Goal: Task Accomplishment & Management: Complete application form

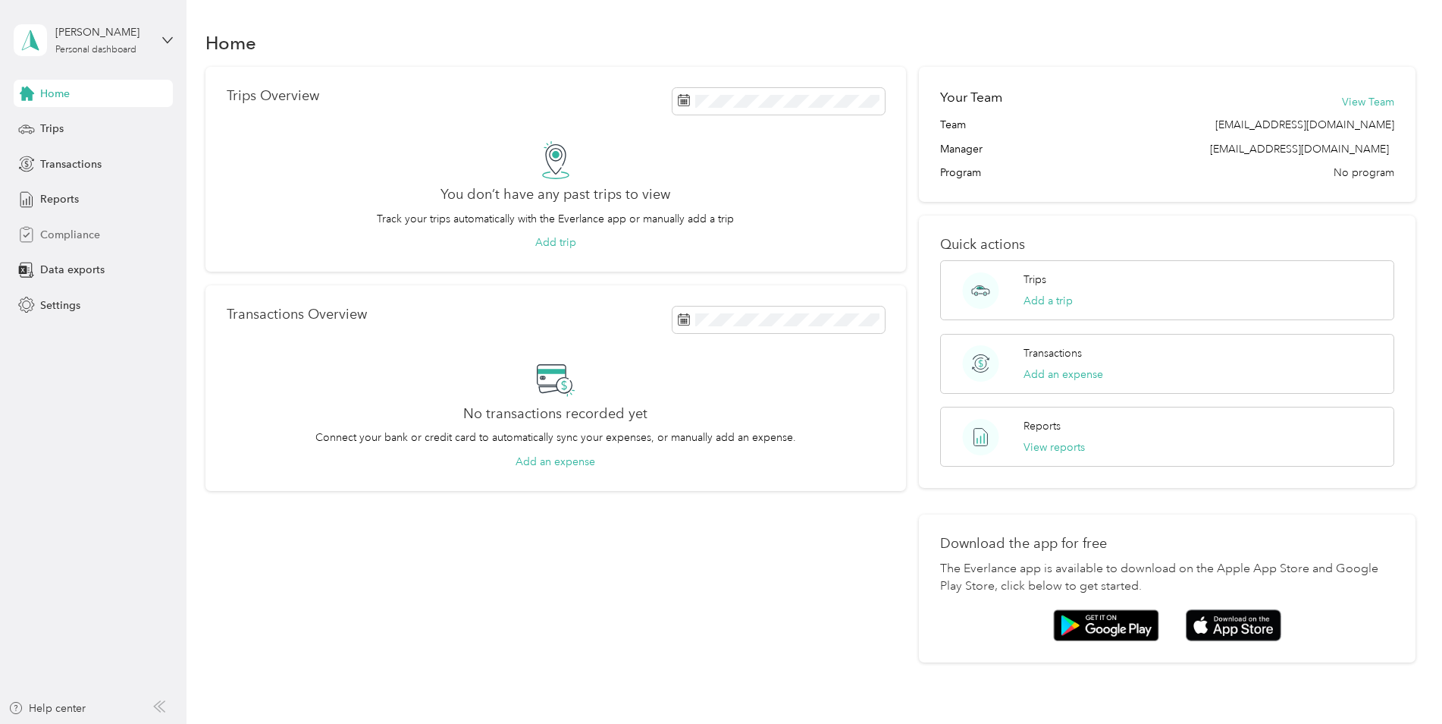
click at [81, 238] on span "Compliance" at bounding box center [70, 235] width 60 height 16
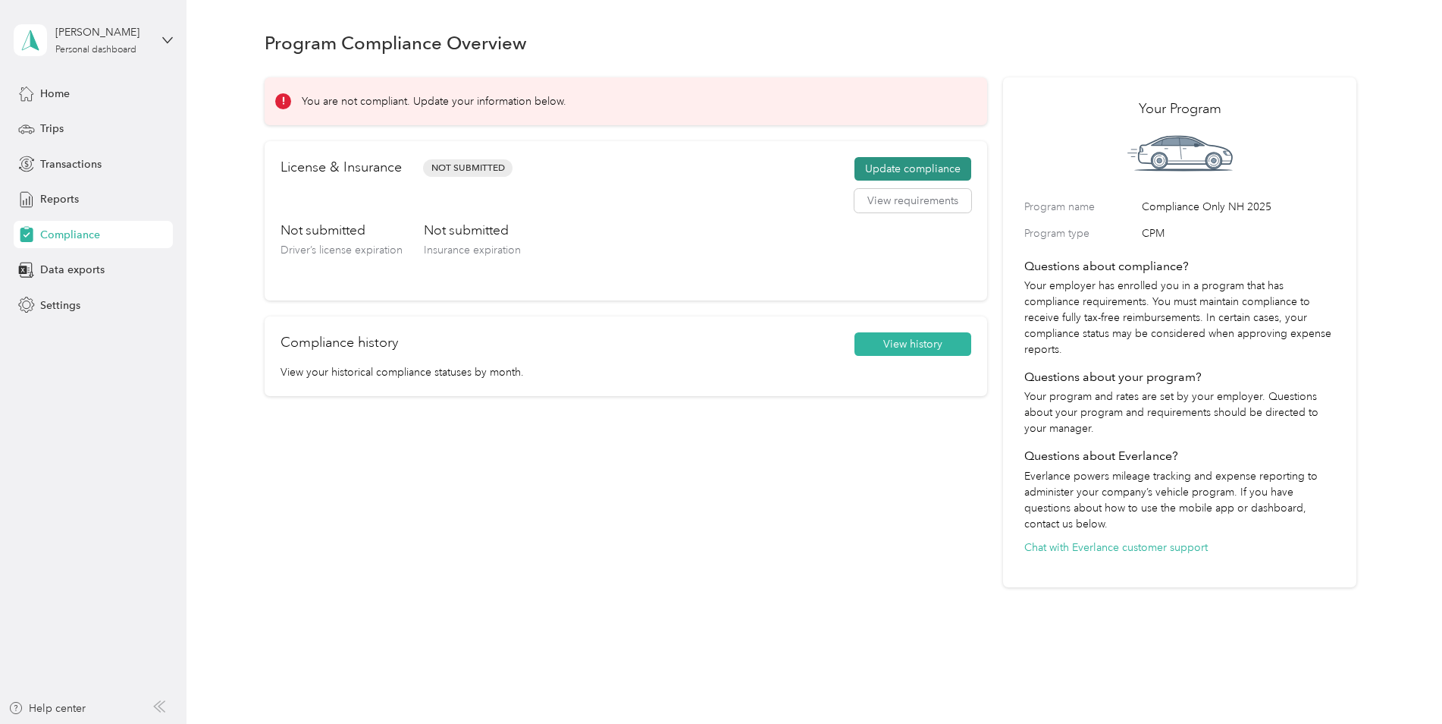
click at [903, 174] on button "Update compliance" at bounding box center [913, 169] width 117 height 24
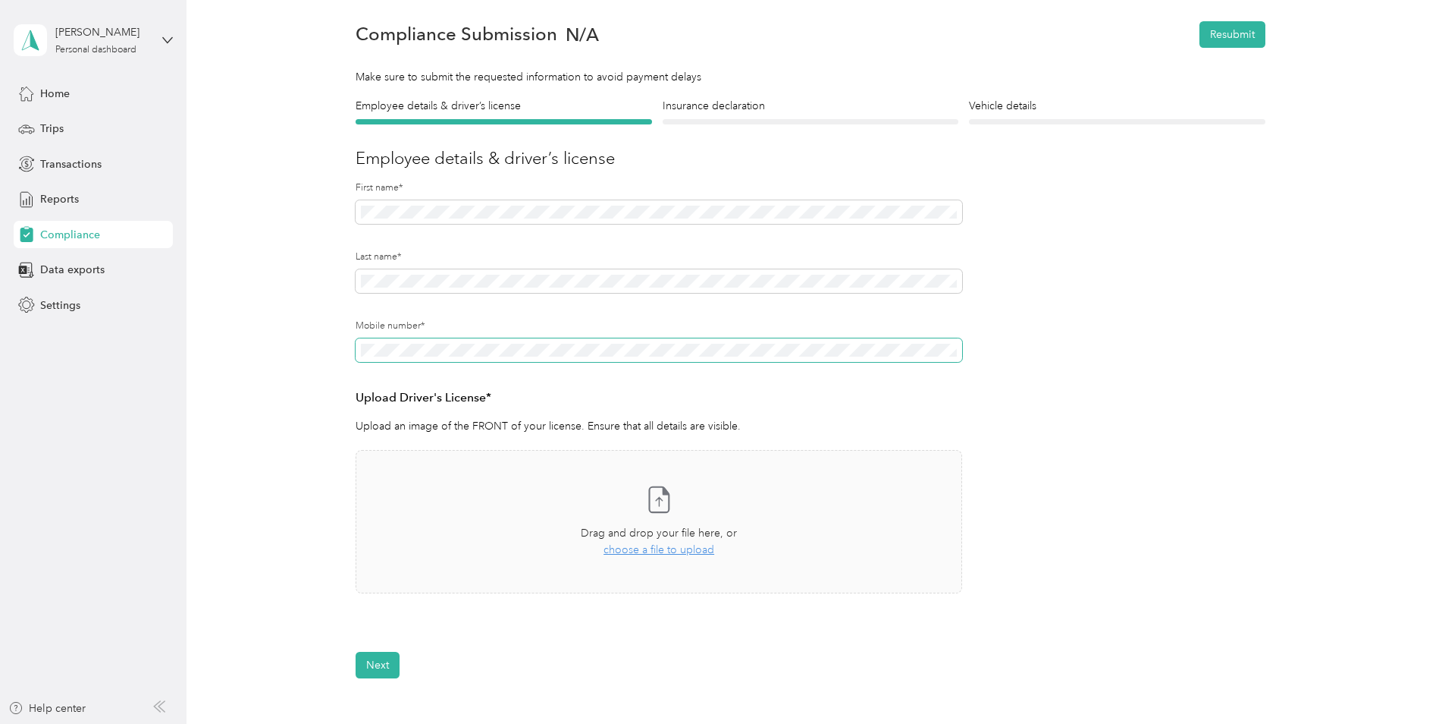
scroll to position [76, 0]
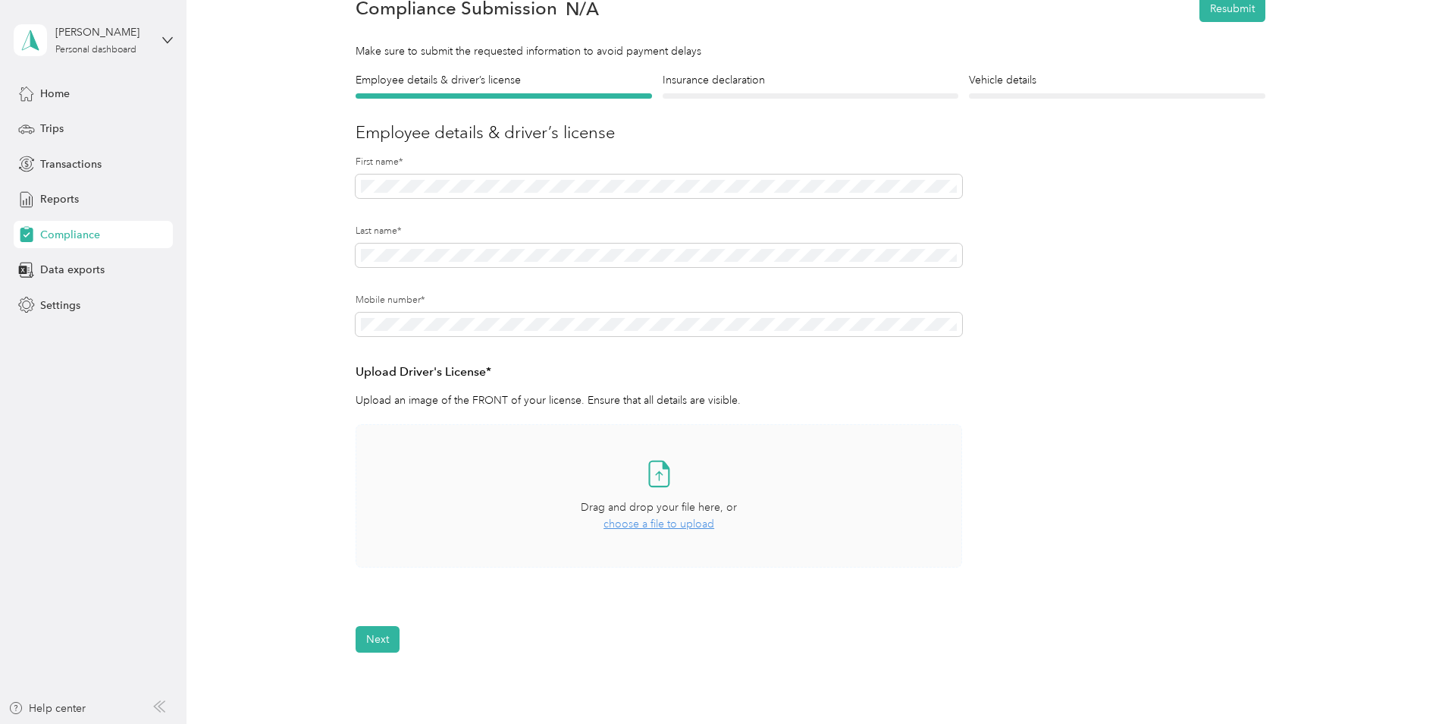
click at [649, 527] on span "choose a file to upload" at bounding box center [659, 523] width 111 height 13
click at [660, 530] on span "choose a file to upload" at bounding box center [659, 523] width 111 height 13
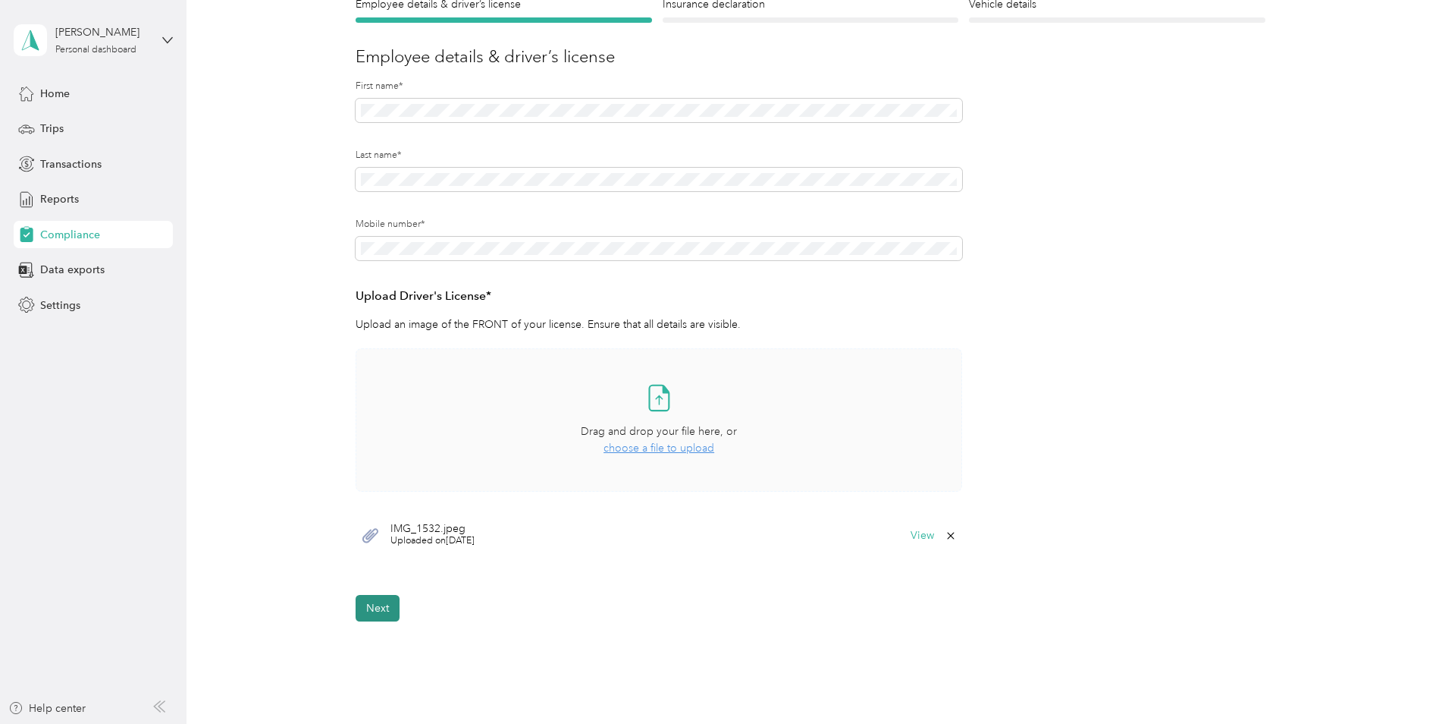
click at [371, 607] on button "Next" at bounding box center [378, 608] width 44 height 27
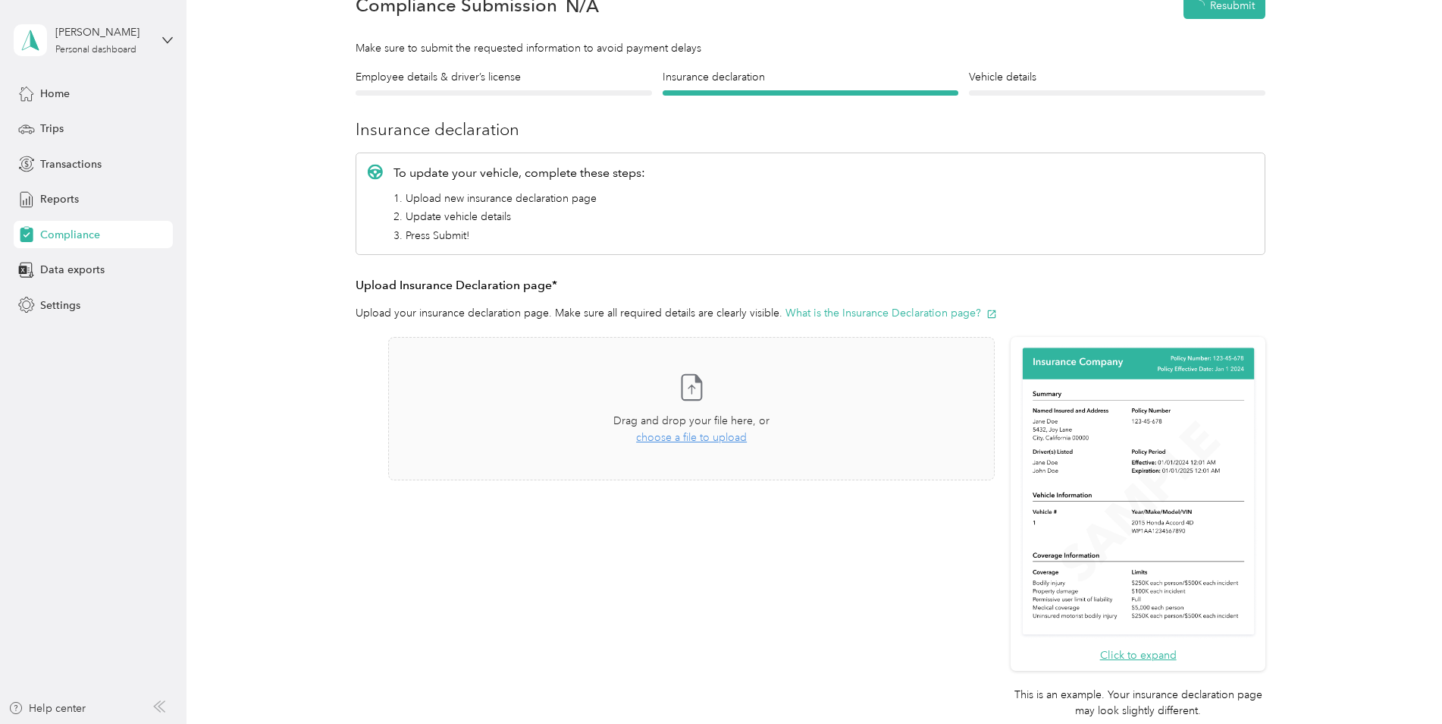
scroll to position [19, 0]
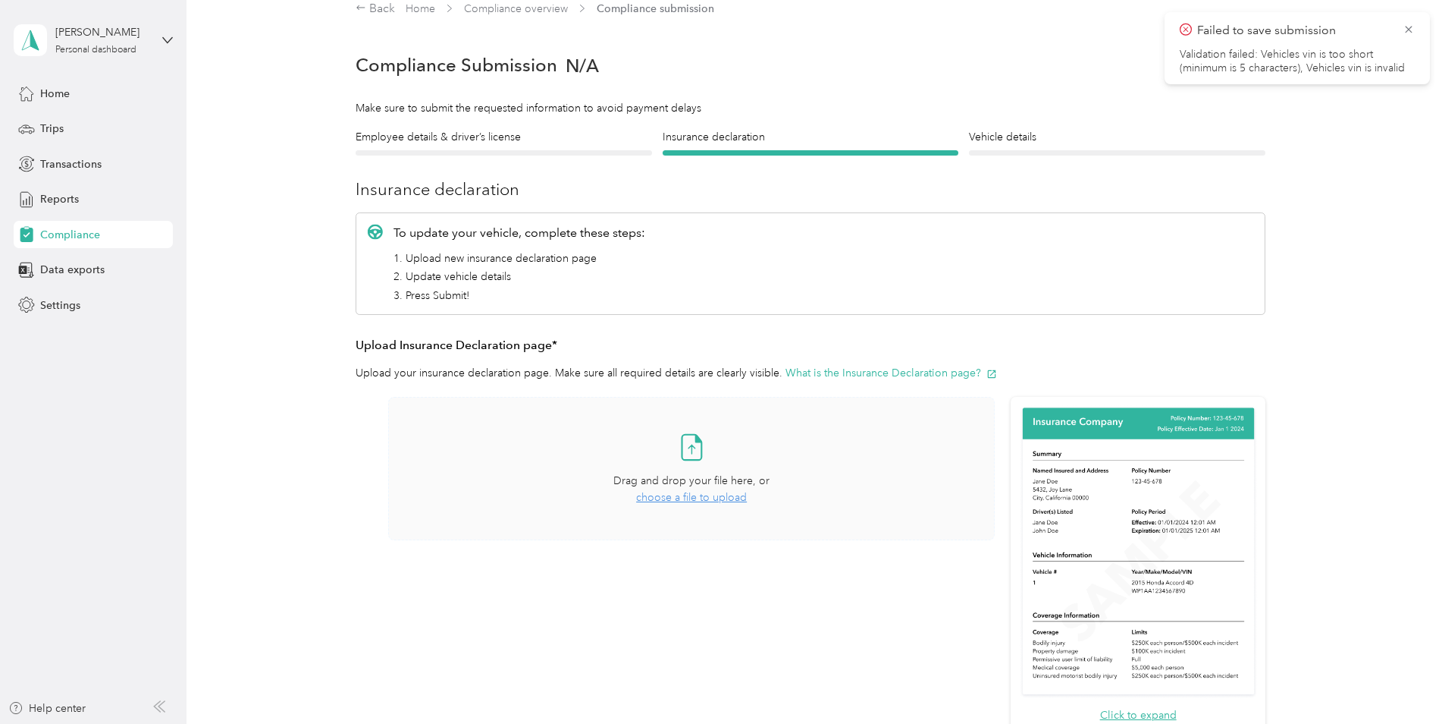
click at [683, 494] on span "choose a file to upload" at bounding box center [691, 497] width 111 height 13
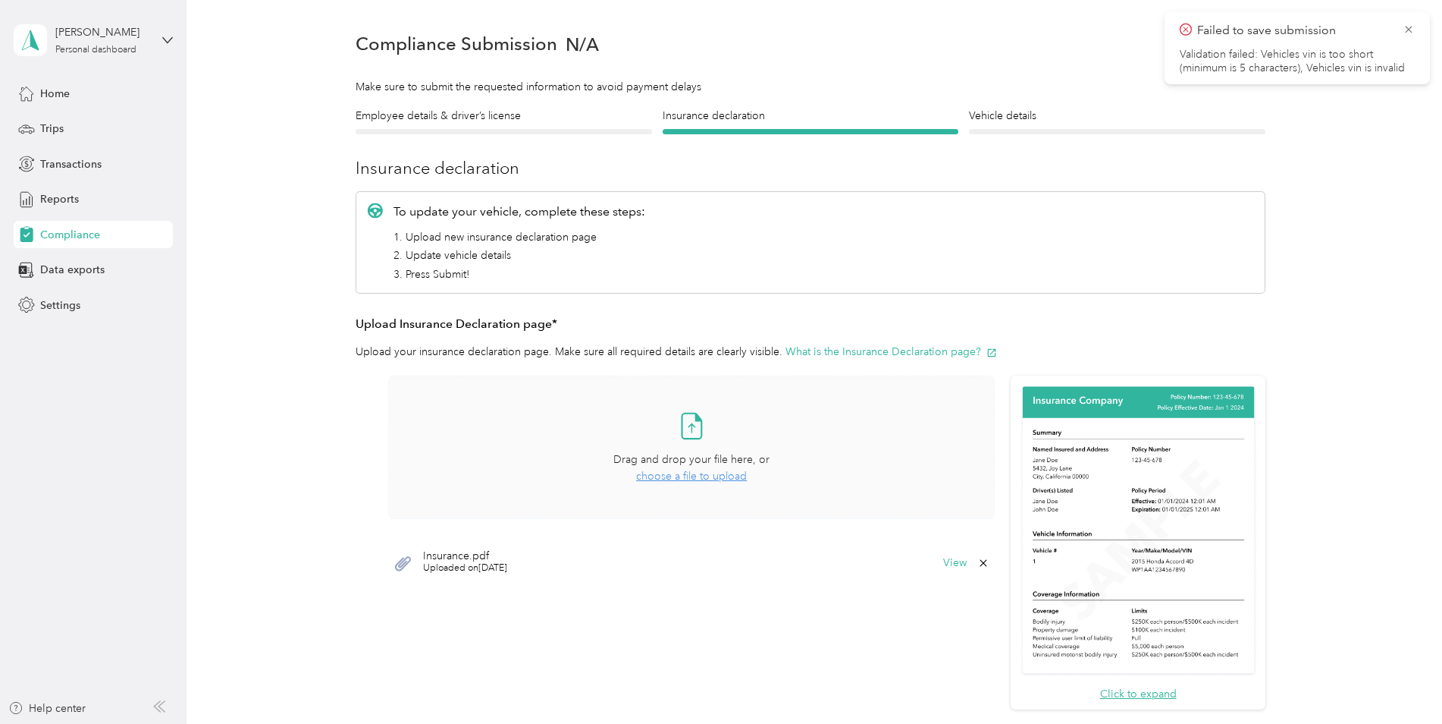
scroll to position [76, 0]
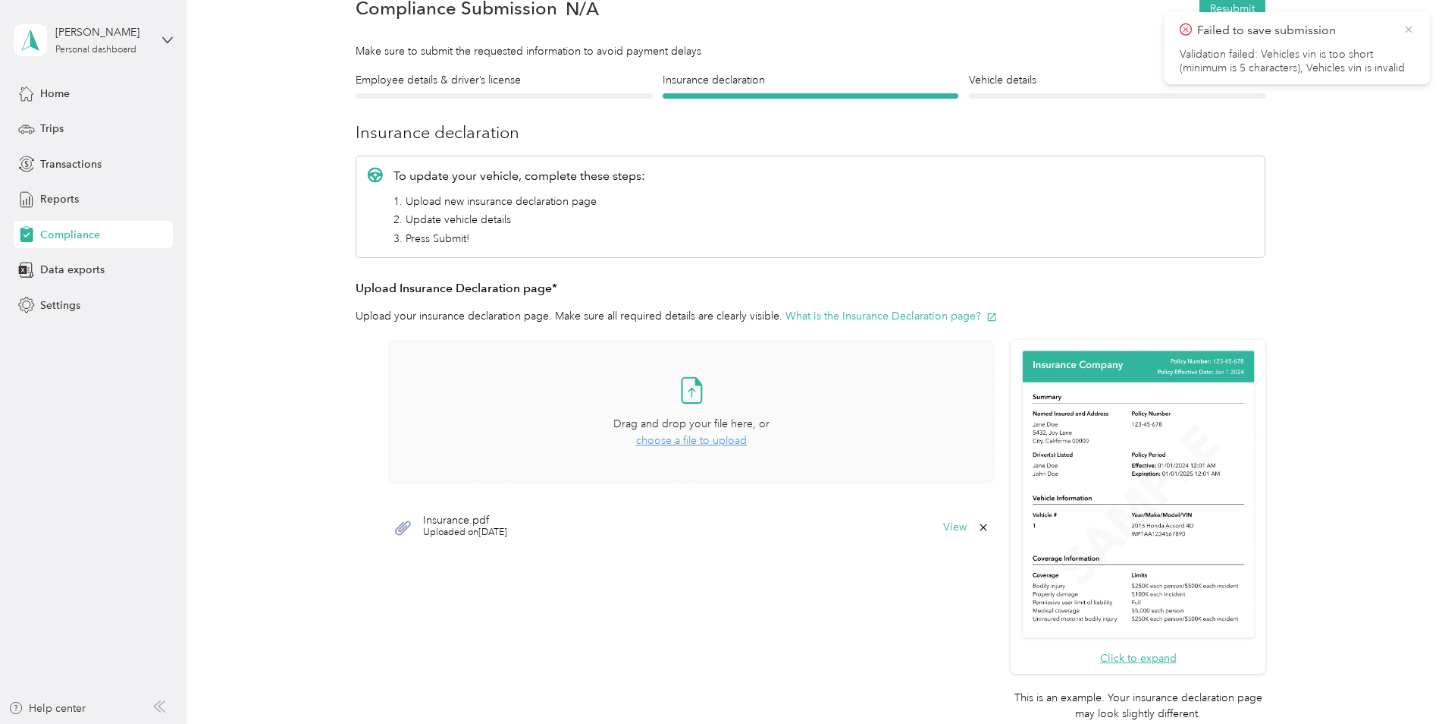
click at [1410, 31] on icon at bounding box center [1409, 30] width 12 height 14
click at [483, 529] on span "Uploaded on [DATE]" at bounding box center [465, 533] width 84 height 14
click at [950, 528] on button "View" at bounding box center [955, 527] width 24 height 11
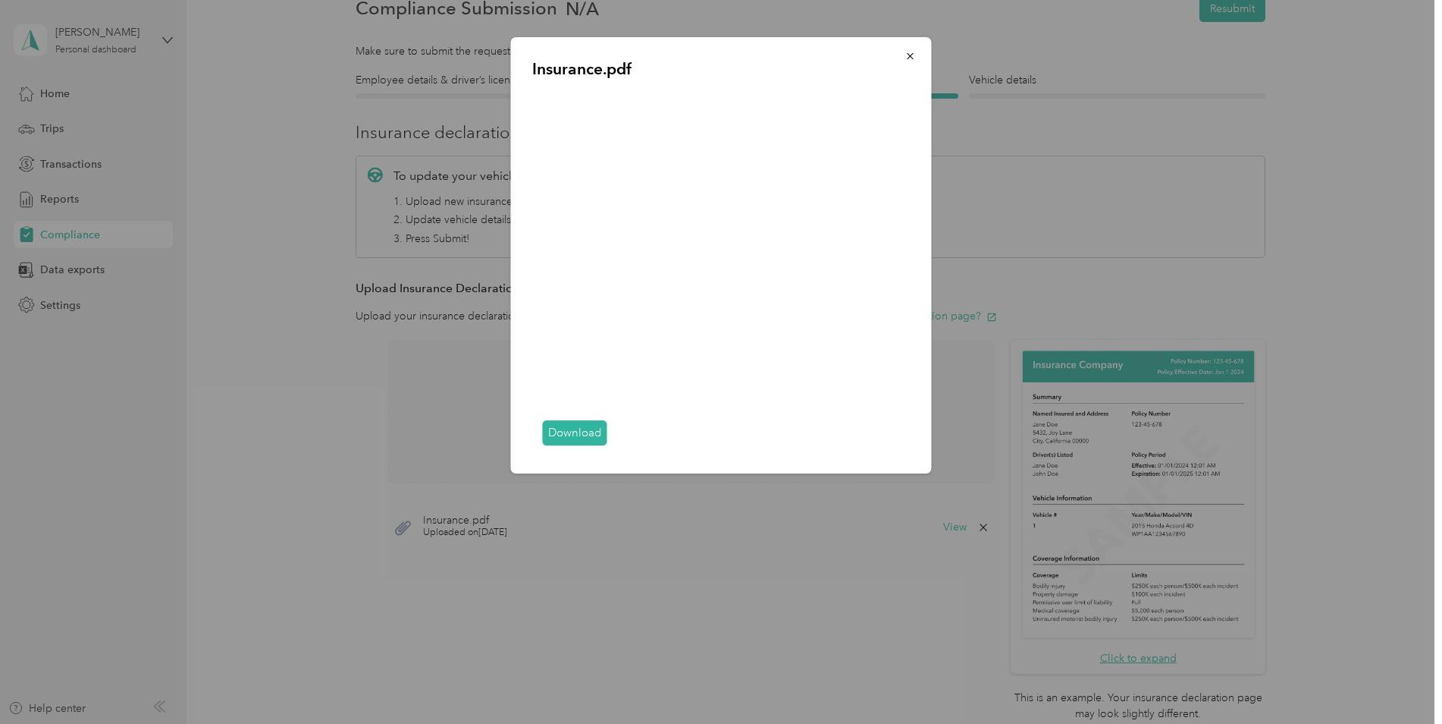
click at [981, 334] on div "Insurance.pdf Download" at bounding box center [931, 257] width 421 height 441
click at [1044, 320] on div "Insurance.pdf Download" at bounding box center [931, 257] width 421 height 441
click at [912, 50] on span "button" at bounding box center [911, 55] width 11 height 13
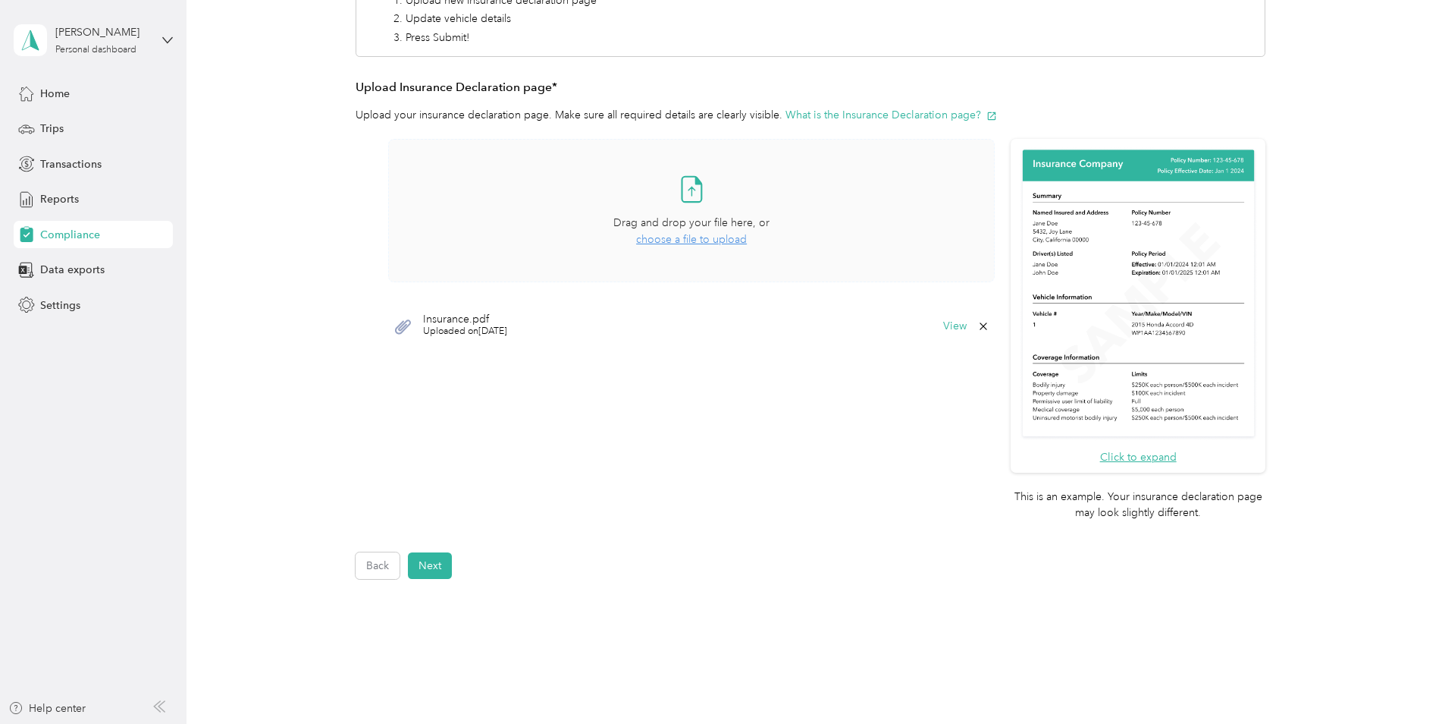
scroll to position [303, 0]
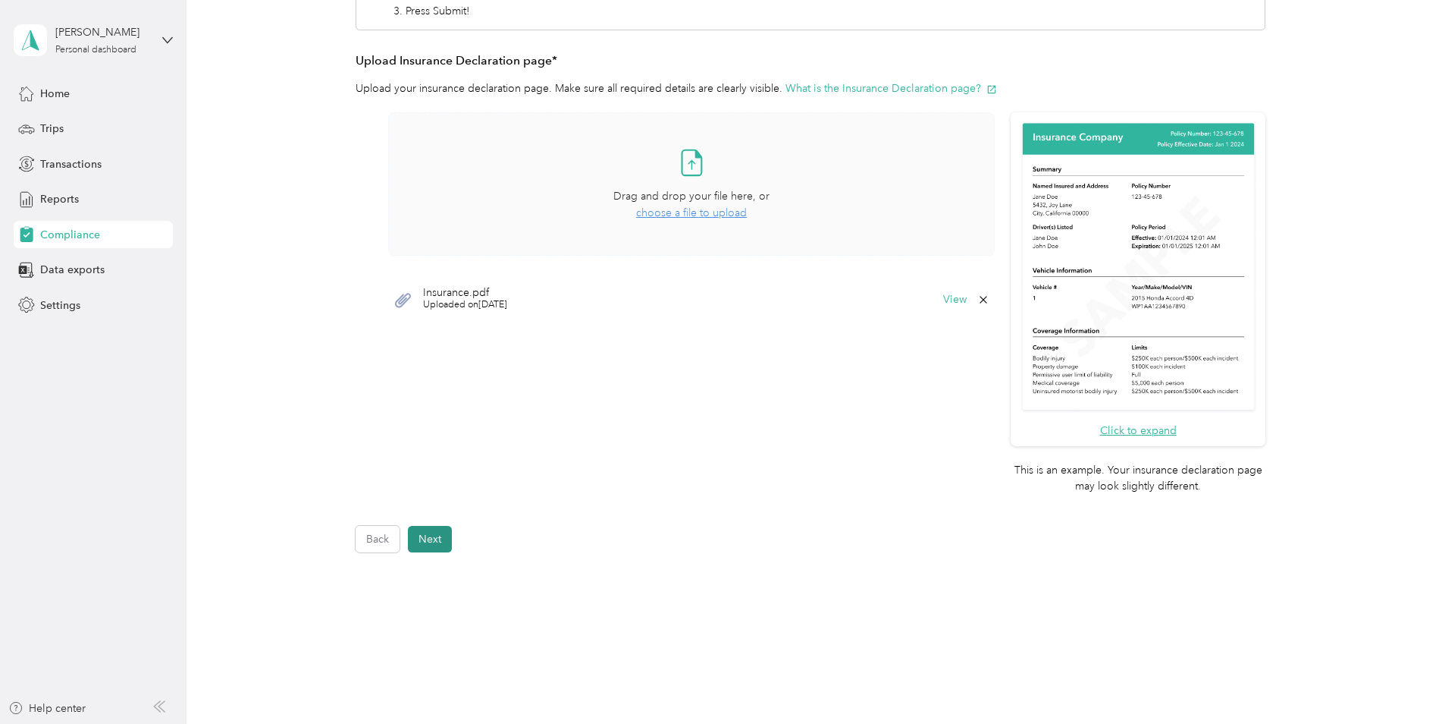
click at [432, 537] on button "Next" at bounding box center [430, 539] width 44 height 27
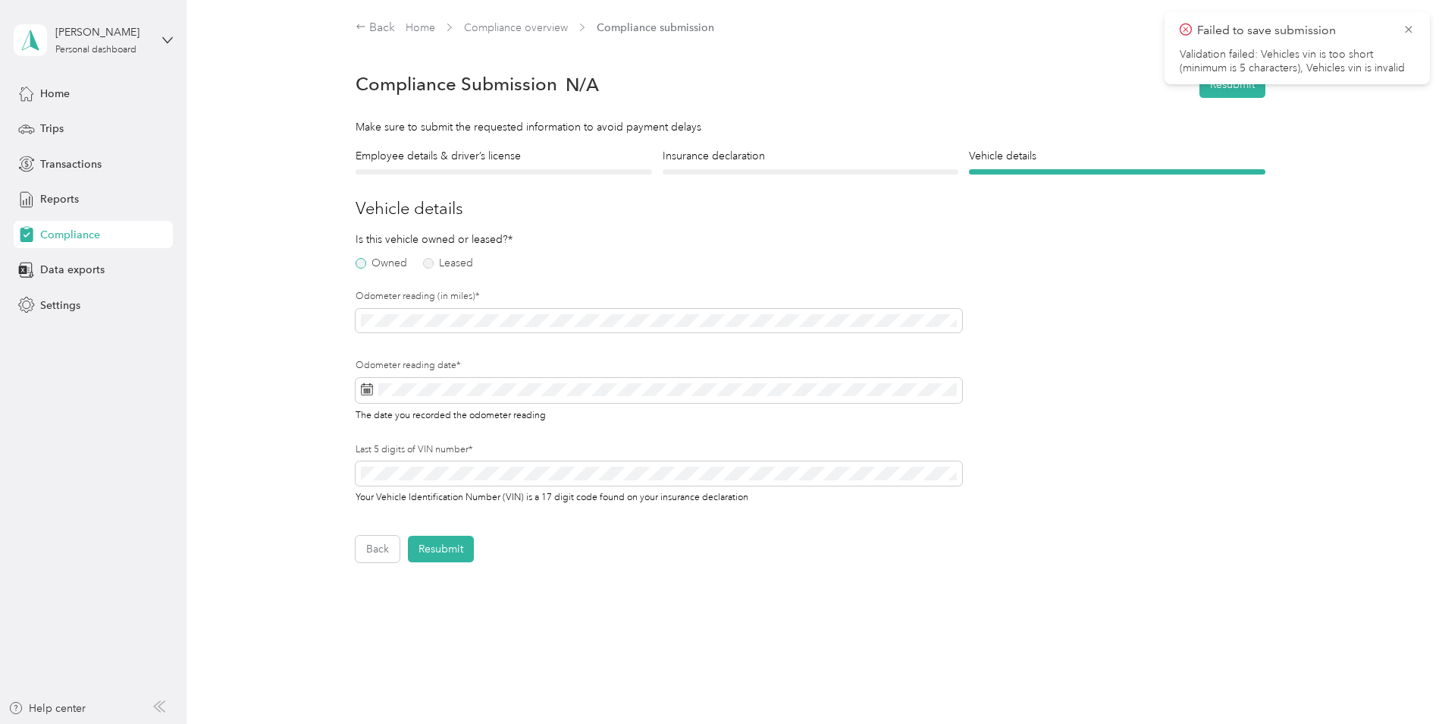
click at [358, 265] on label "Owned" at bounding box center [382, 263] width 52 height 11
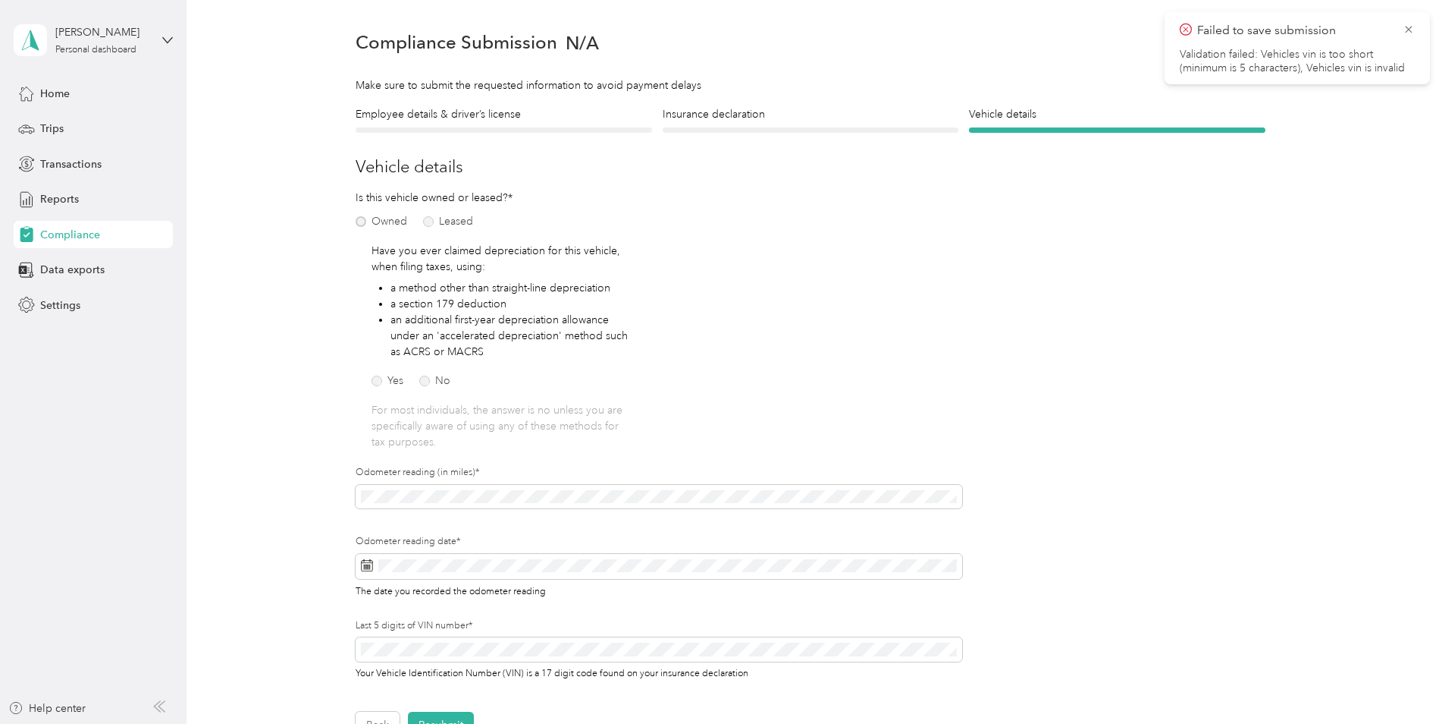
scroll to position [76, 0]
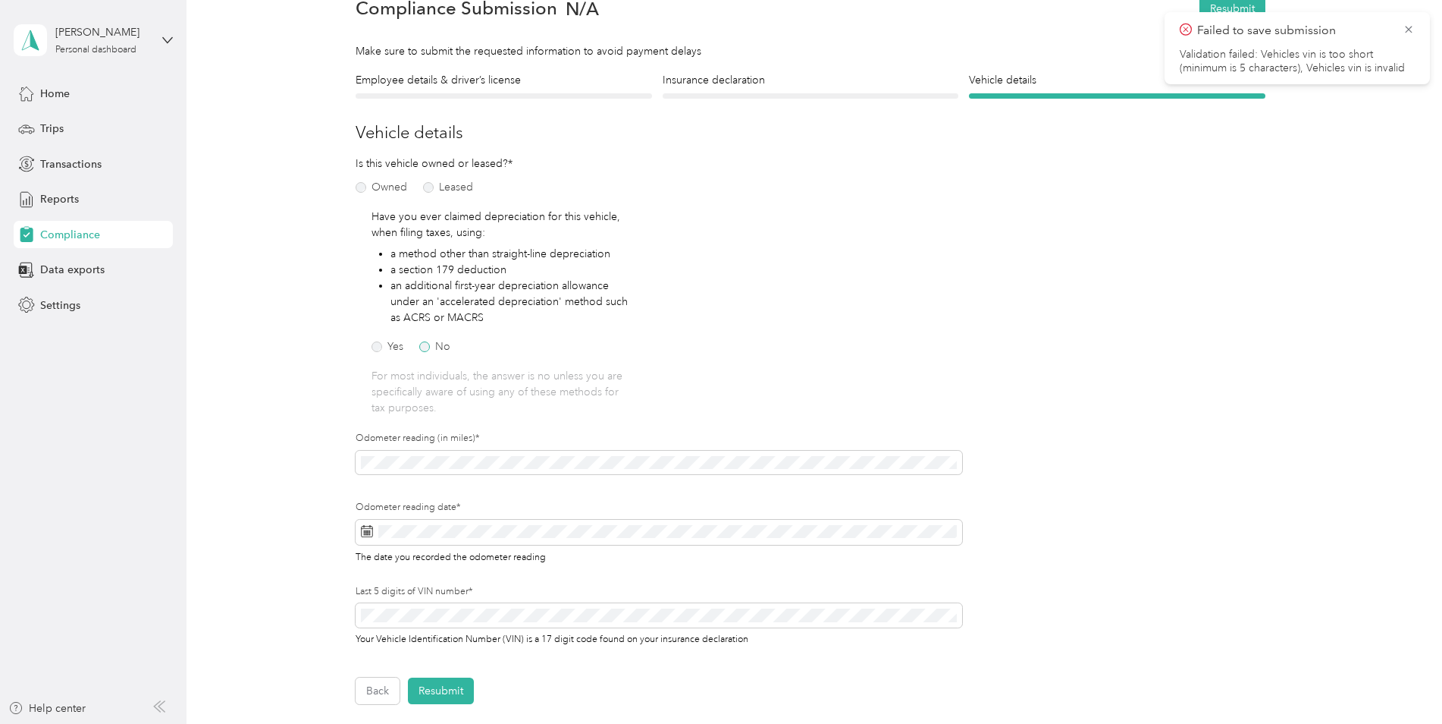
click at [425, 349] on label "No" at bounding box center [434, 346] width 31 height 11
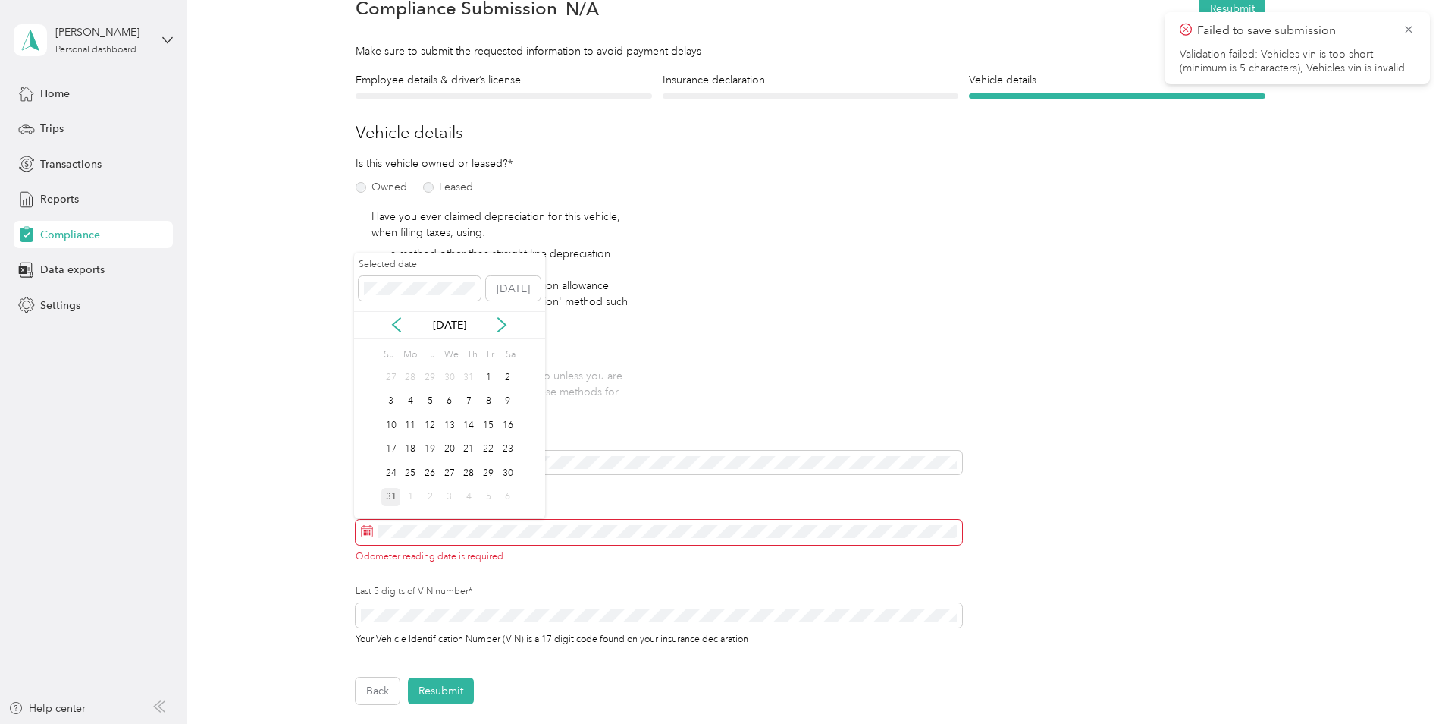
click at [392, 501] on div "31" at bounding box center [391, 497] width 20 height 19
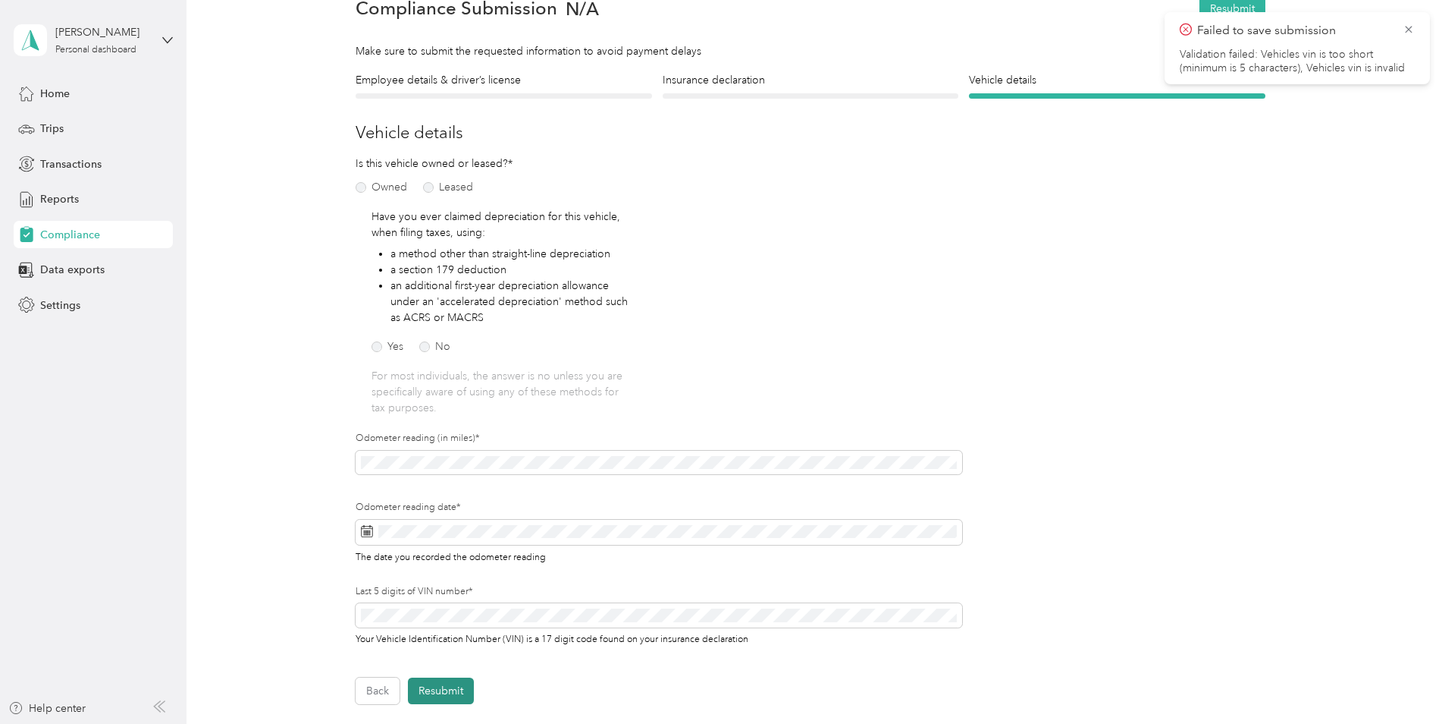
click at [441, 692] on button "Resubmit" at bounding box center [441, 690] width 66 height 27
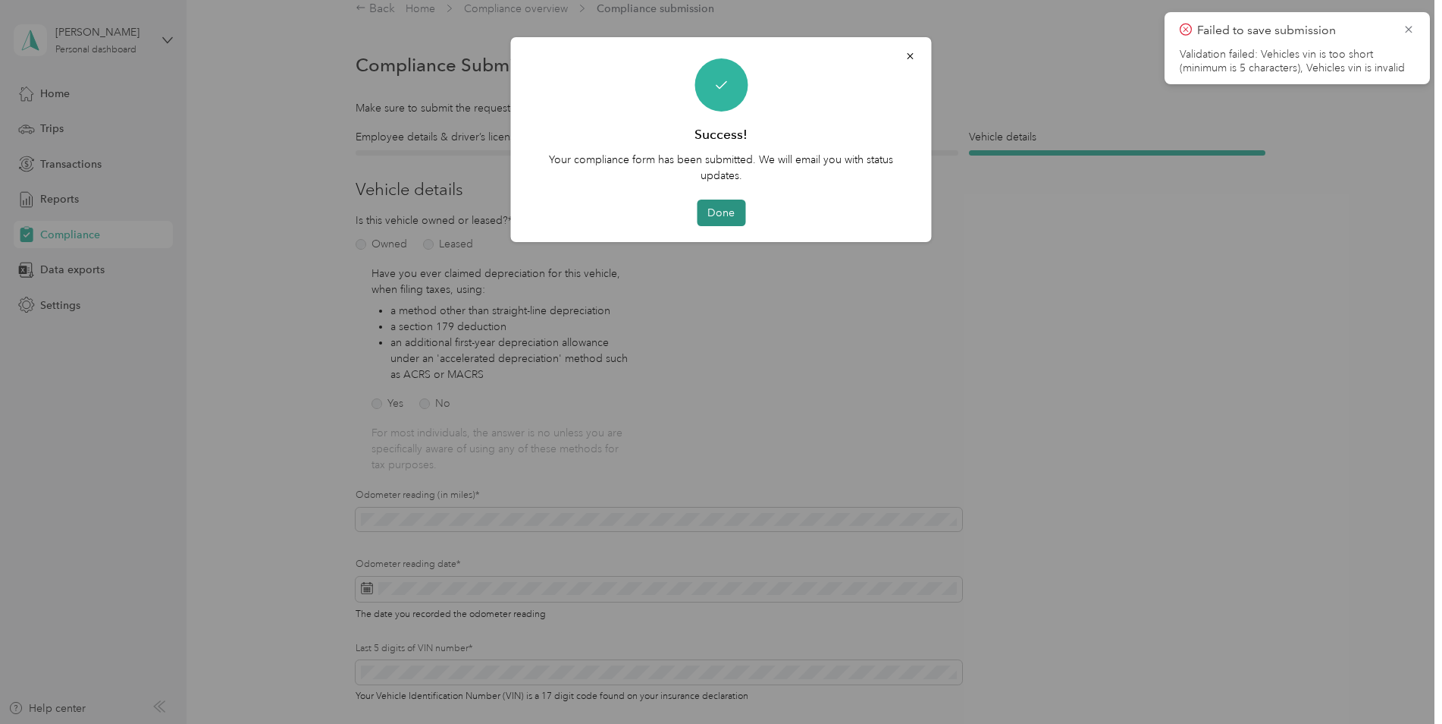
click at [724, 218] on button "Done" at bounding box center [721, 212] width 49 height 27
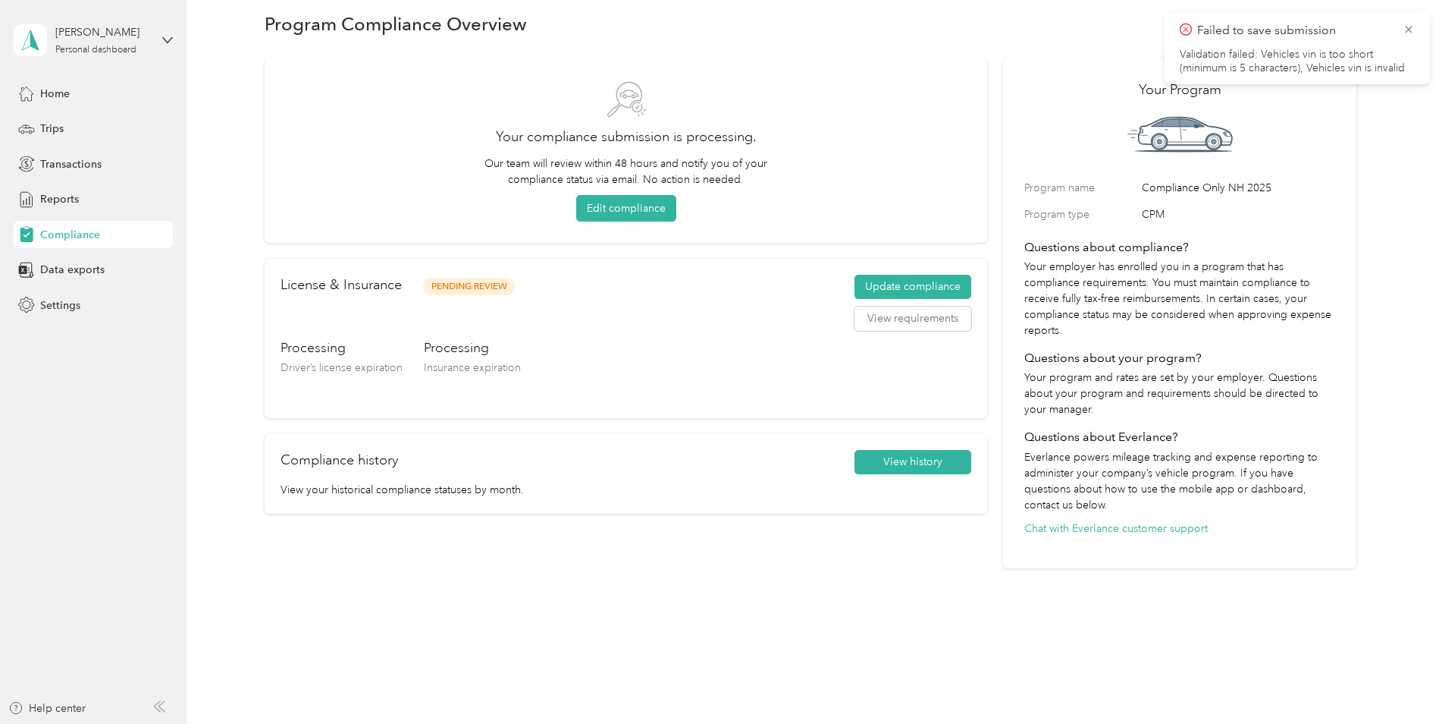
scroll to position [20, 0]
click at [1408, 27] on icon at bounding box center [1409, 30] width 12 height 14
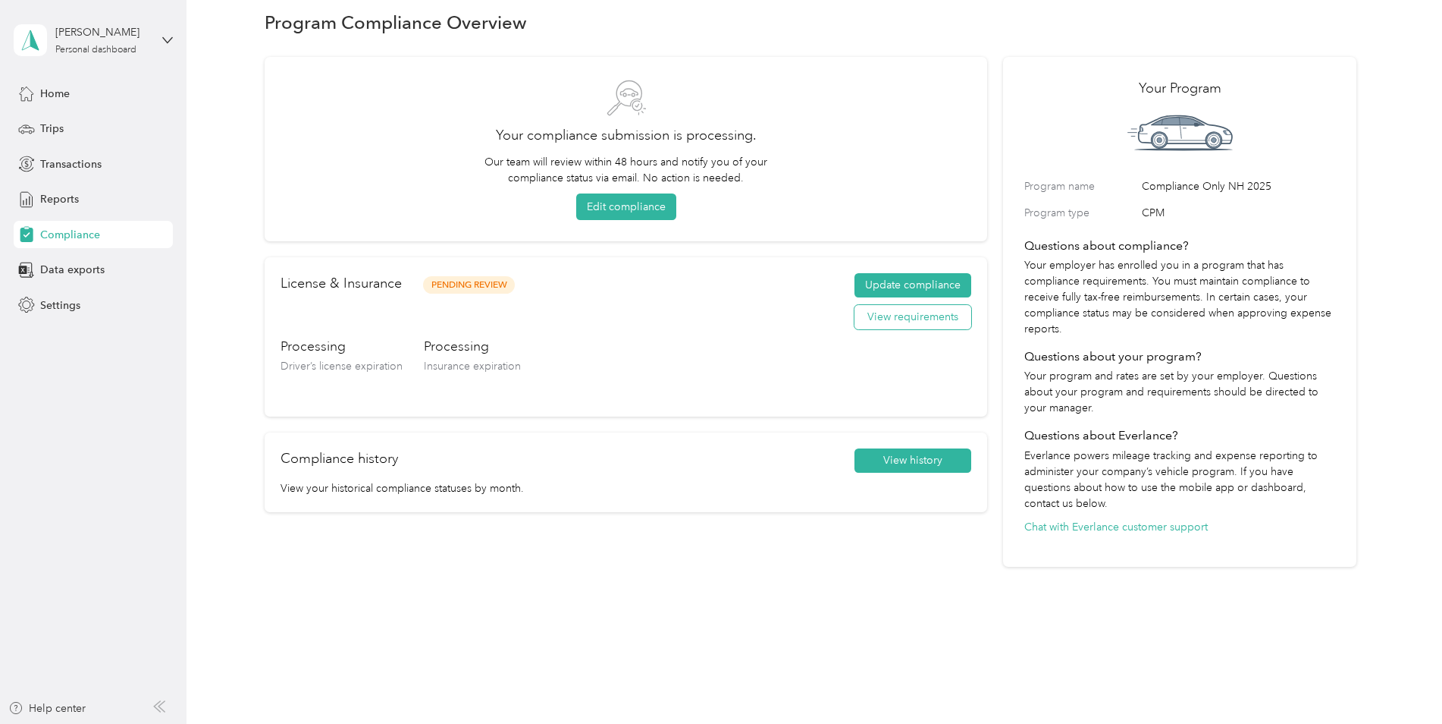
click at [904, 318] on button "View requirements" at bounding box center [913, 317] width 117 height 24
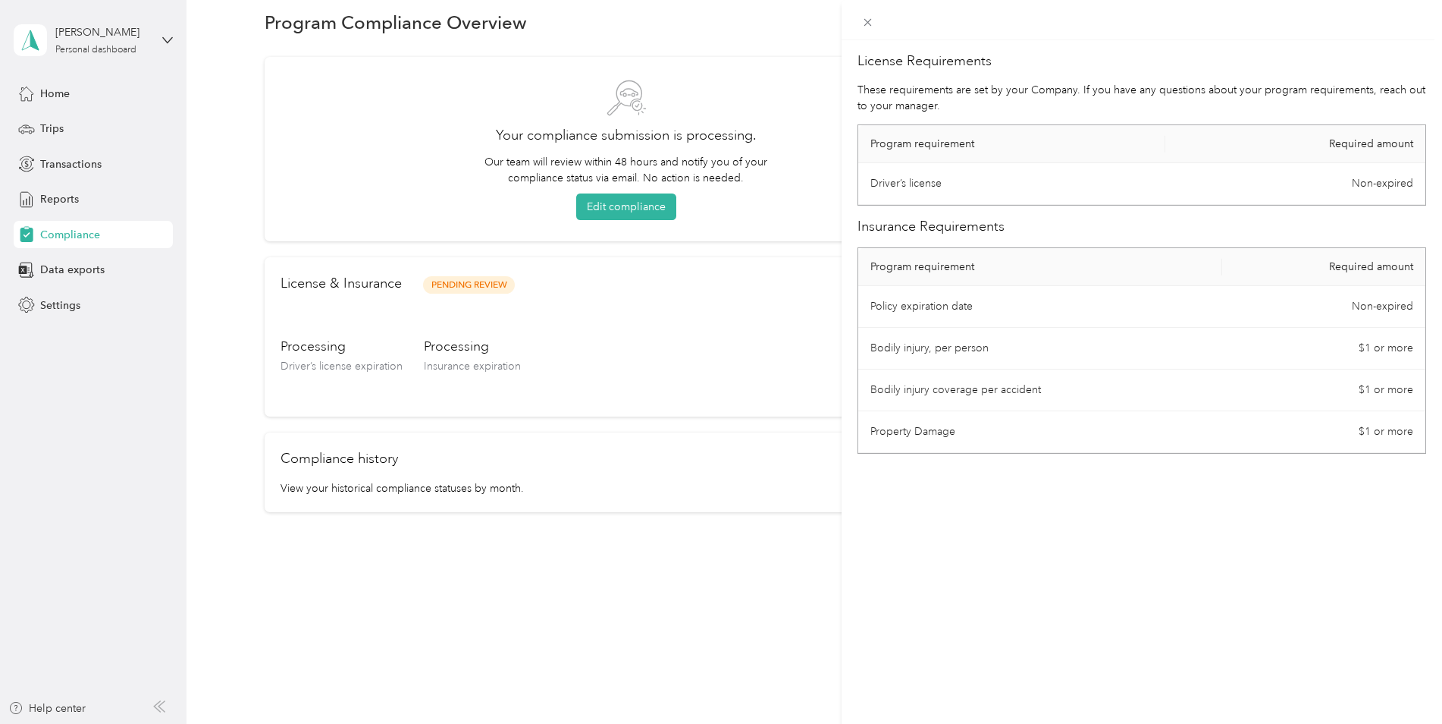
click at [988, 510] on div "License Requirements These requirements are set by your Company. If you have an…" at bounding box center [1142, 402] width 601 height 724
